Goal: Transaction & Acquisition: Purchase product/service

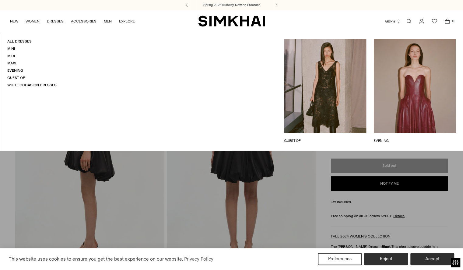
click at [12, 62] on link "Maxi" at bounding box center [11, 63] width 9 height 4
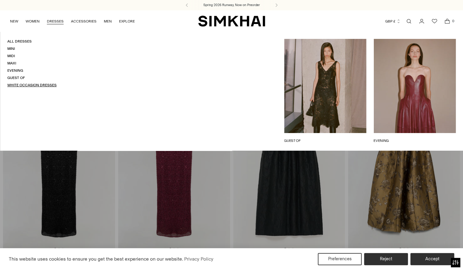
click at [29, 85] on link "White Occasion Dresses" at bounding box center [31, 85] width 49 height 4
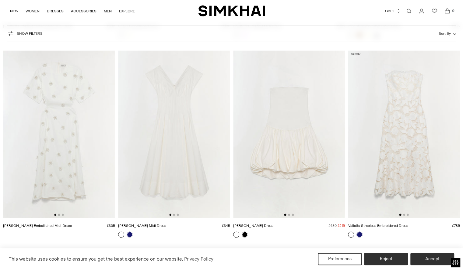
scroll to position [434, 0]
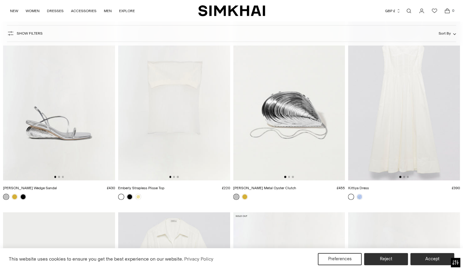
scroll to position [2665, 0]
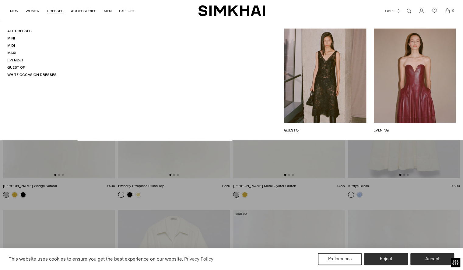
click at [13, 61] on link "Evening" at bounding box center [15, 60] width 16 height 4
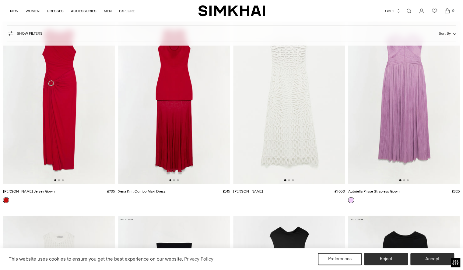
scroll to position [1462, 0]
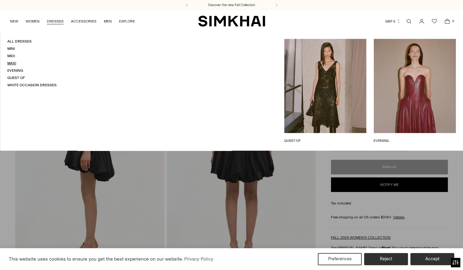
click at [12, 62] on link "Maxi" at bounding box center [11, 63] width 9 height 4
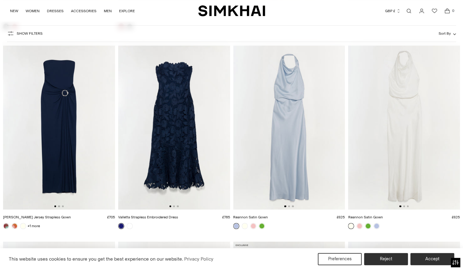
scroll to position [243, 0]
click at [282, 118] on img at bounding box center [289, 126] width 112 height 168
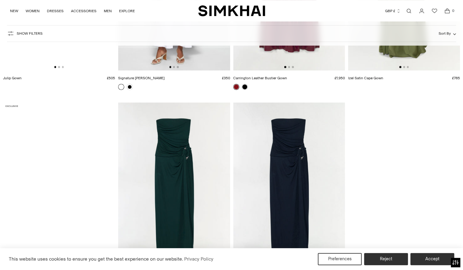
scroll to position [1581, 0]
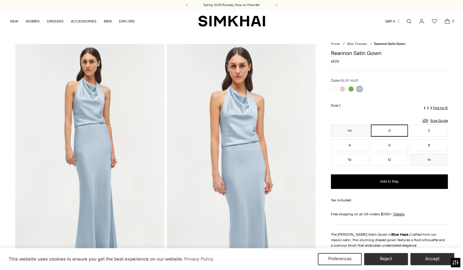
click at [158, 13] on div "NEW WOMEN New Arrivals Shop All Spring 2026 Preorder Fall 2025 Best Sellers Exc…" at bounding box center [104, 21] width 188 height 22
